Goal: Task Accomplishment & Management: Use online tool/utility

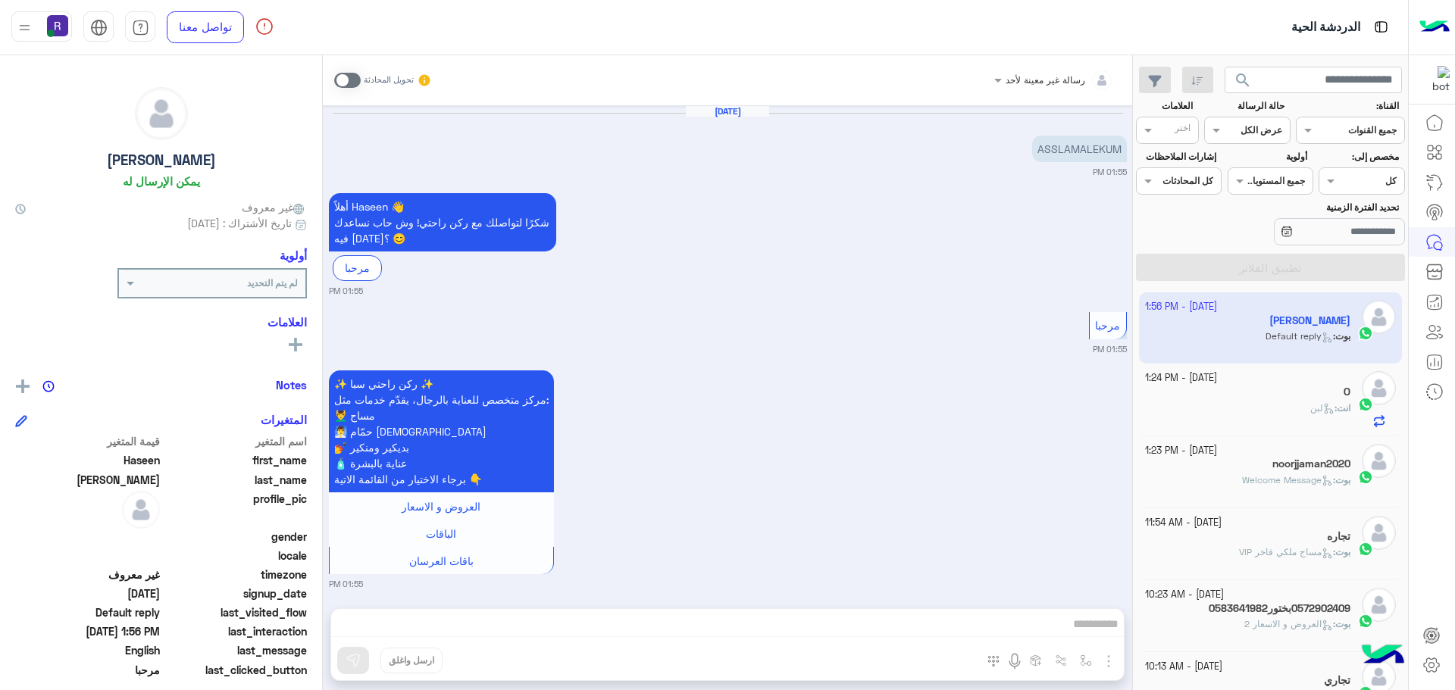
scroll to position [186, 0]
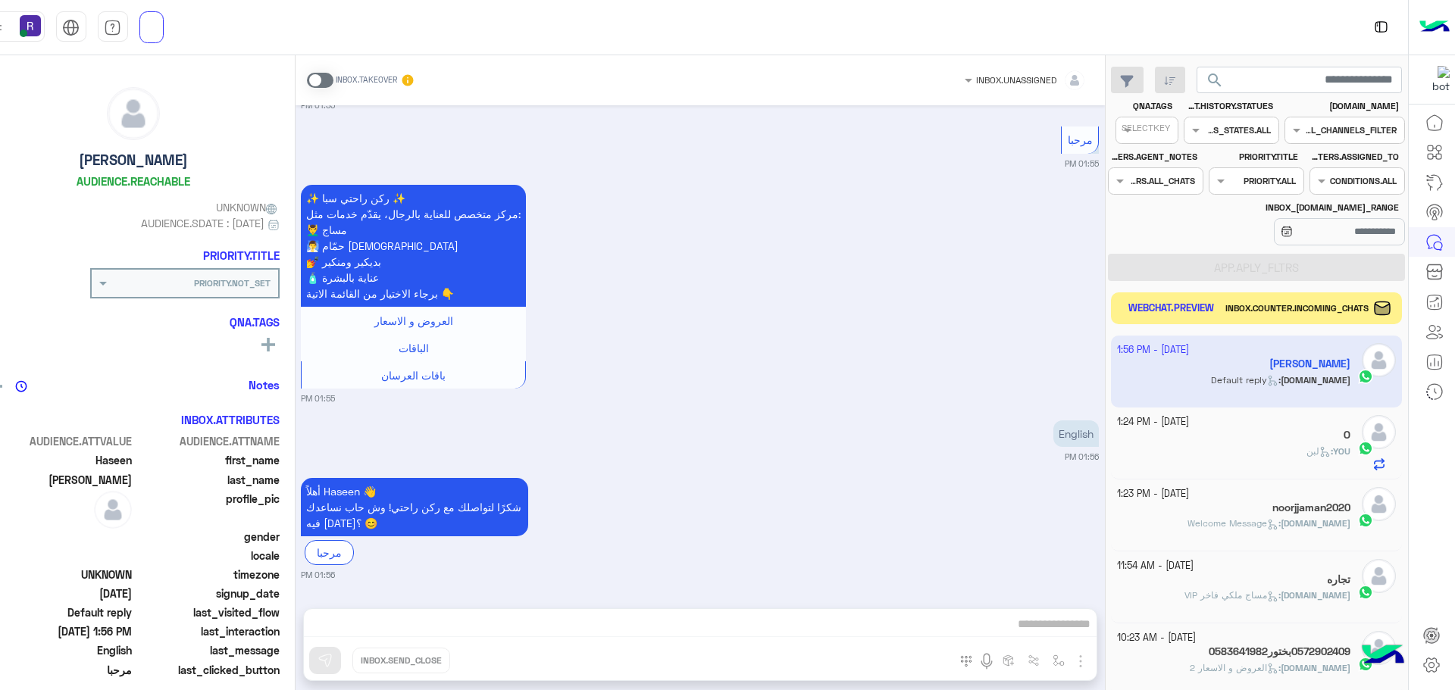
click at [1163, 315] on button "WEBCHAT.PREVIEW" at bounding box center [1171, 309] width 97 height 20
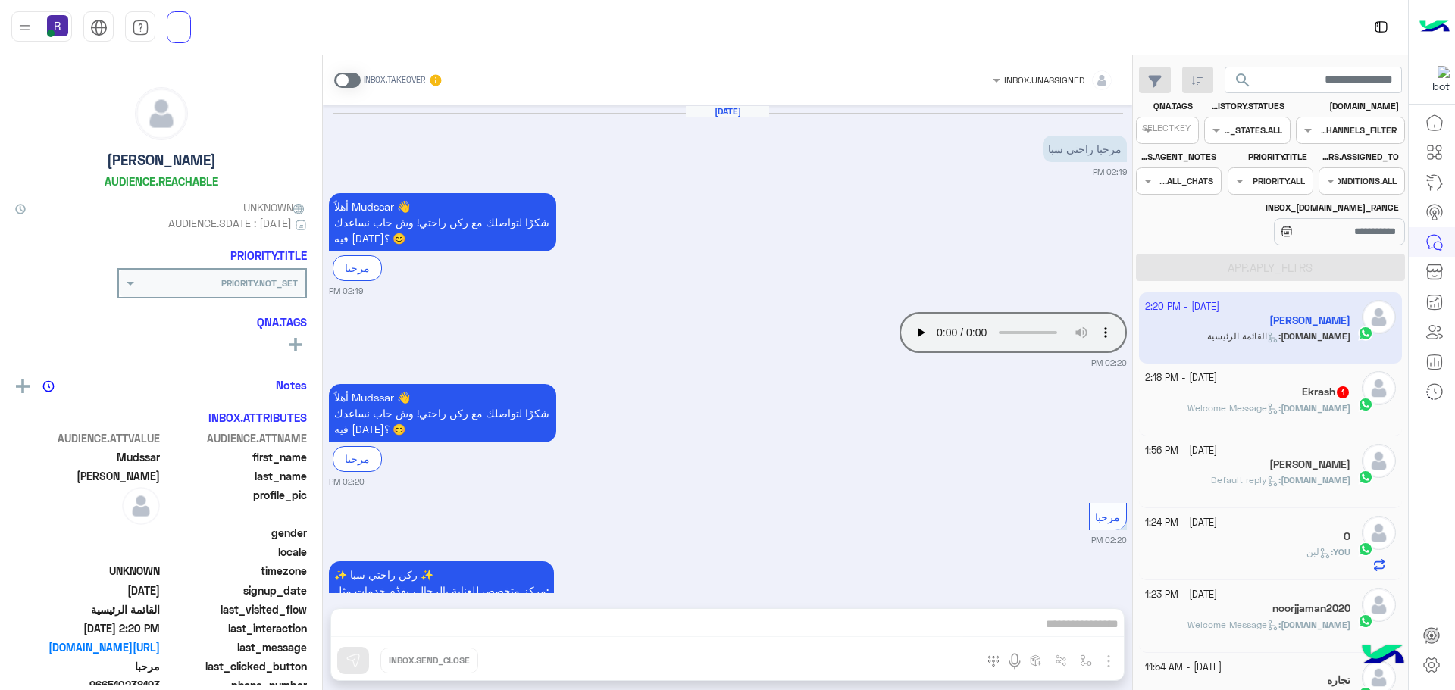
scroll to position [200, 0]
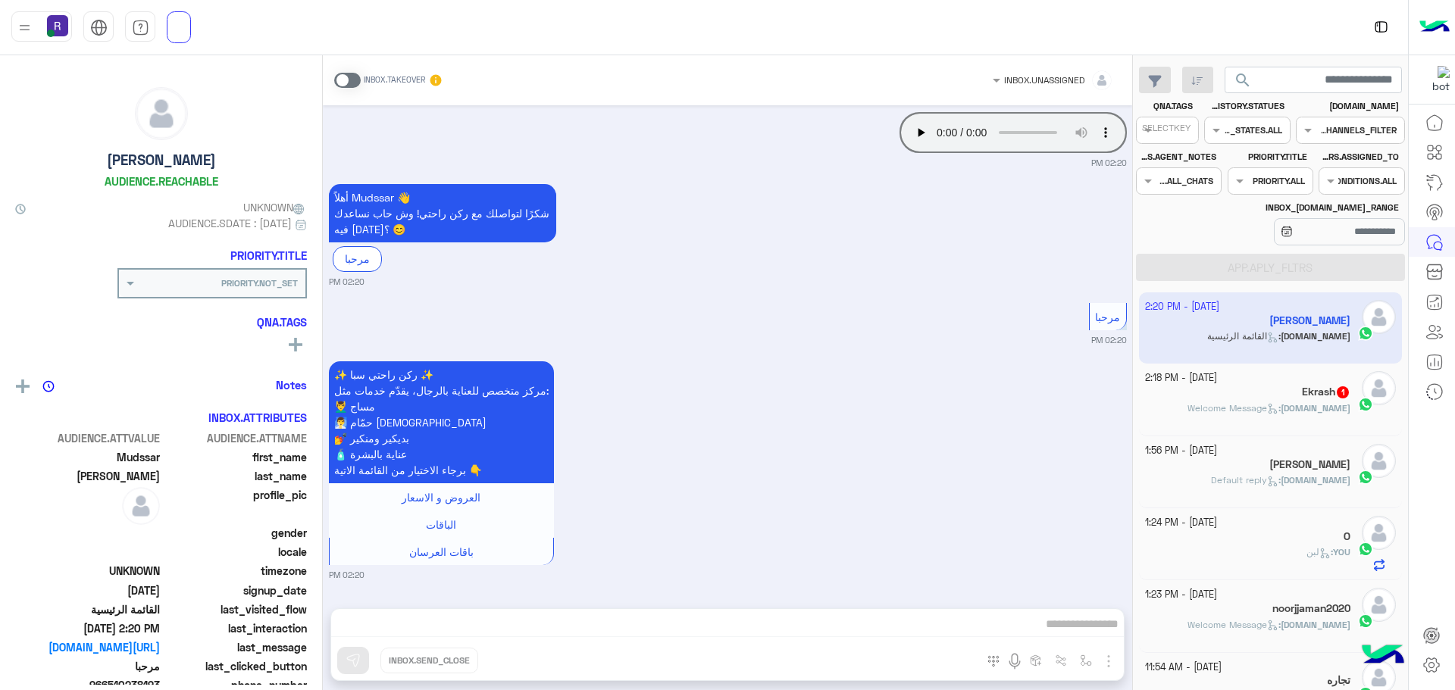
click at [1260, 397] on div "Ekrash 1" at bounding box center [1248, 394] width 206 height 16
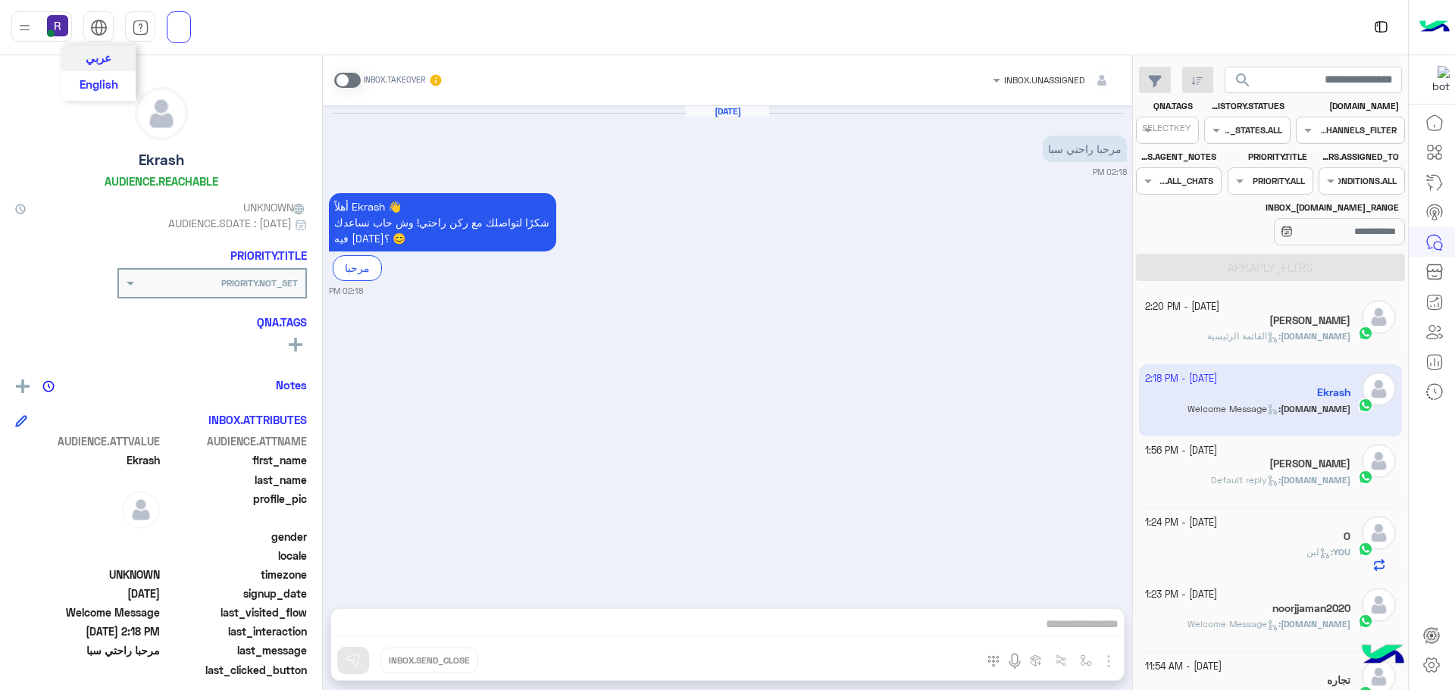
click at [99, 61] on span "عربي" at bounding box center [99, 58] width 26 height 14
click at [104, 84] on span "English" at bounding box center [99, 85] width 39 height 14
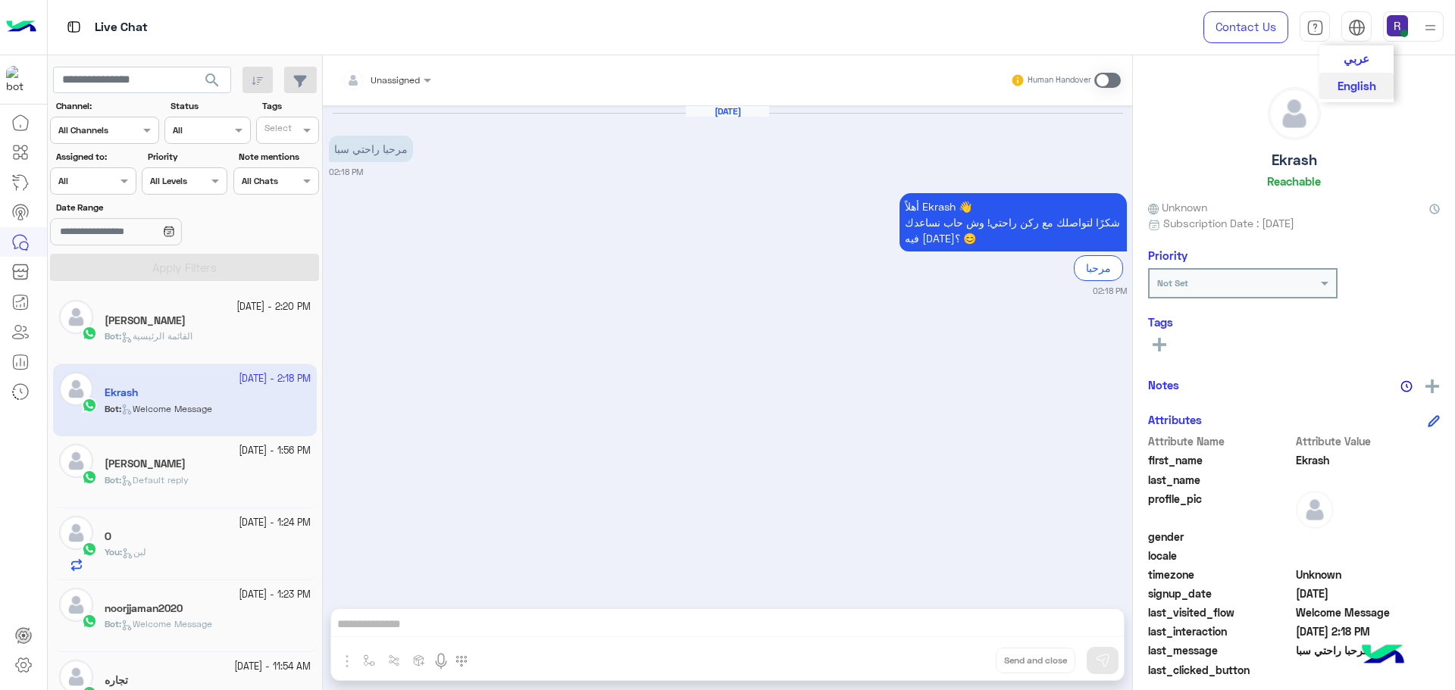
click at [1357, 33] on img at bounding box center [1356, 27] width 17 height 17
click at [1354, 58] on span "عربي" at bounding box center [1357, 58] width 26 height 14
